Goal: Check status: Check status

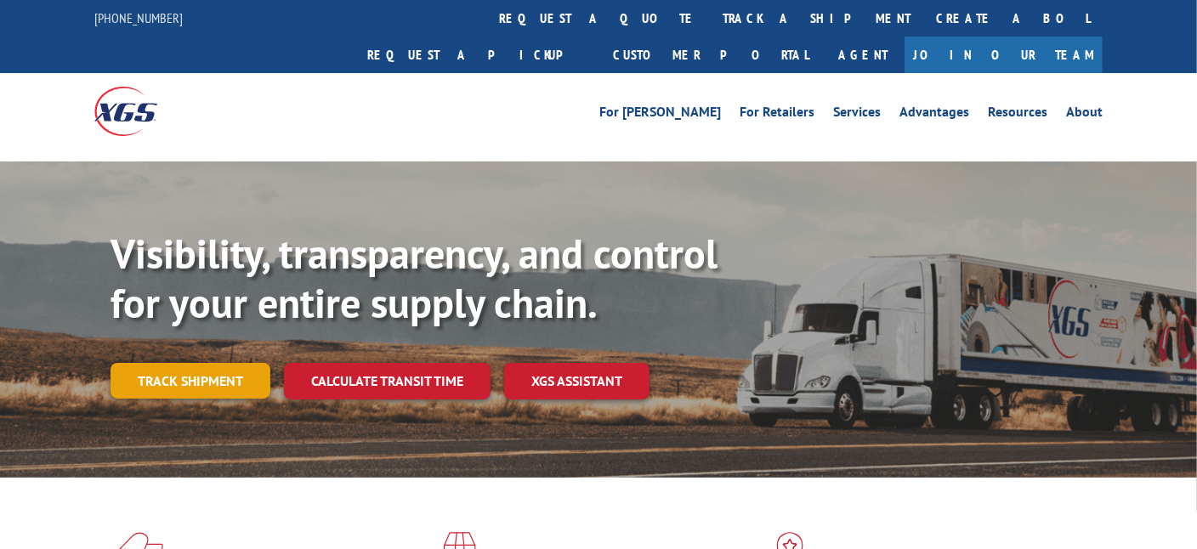
click at [171, 363] on link "Track shipment" at bounding box center [191, 381] width 160 height 36
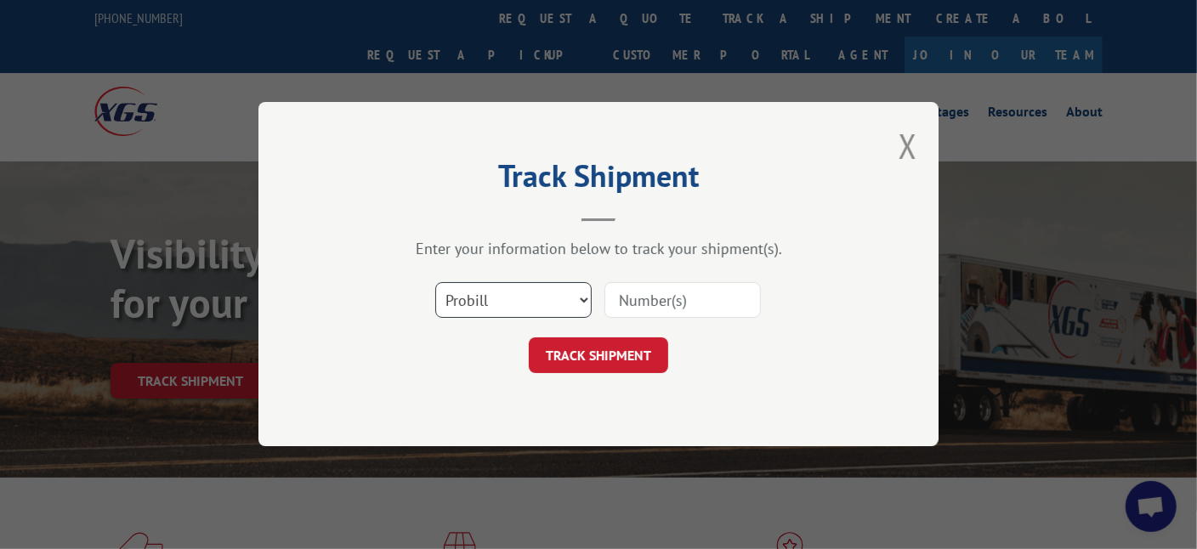
click at [496, 293] on select "Select category... Probill BOL PO" at bounding box center [513, 301] width 156 height 36
select select "po"
click at [435, 283] on select "Select category... Probill BOL PO" at bounding box center [513, 301] width 156 height 36
click at [691, 302] on input at bounding box center [683, 301] width 156 height 36
type input "CG501542"
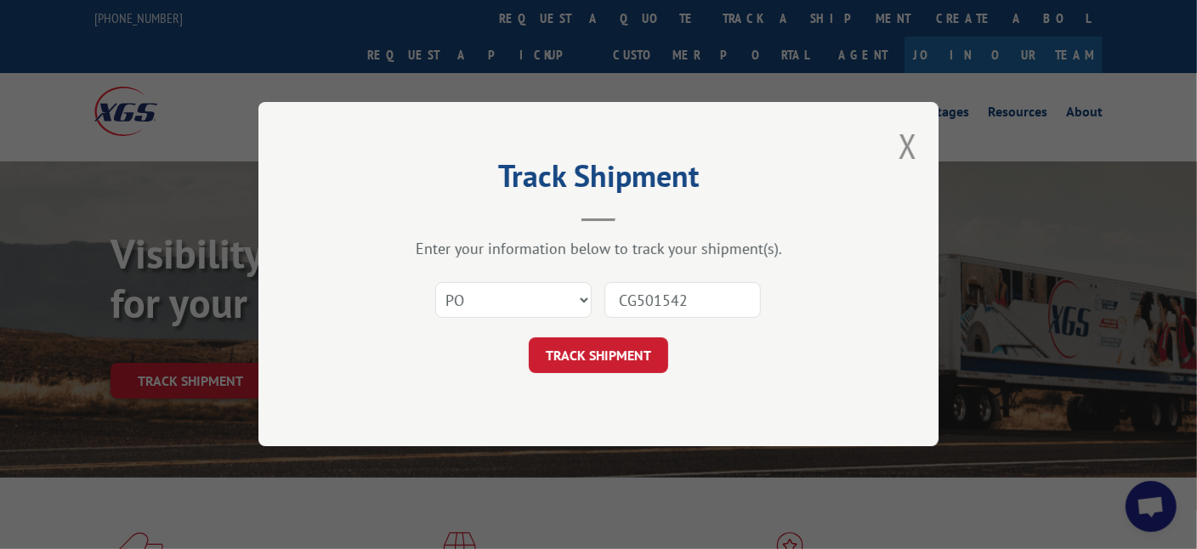
click button "TRACK SHIPMENT" at bounding box center [598, 356] width 139 height 36
